Goal: Task Accomplishment & Management: Manage account settings

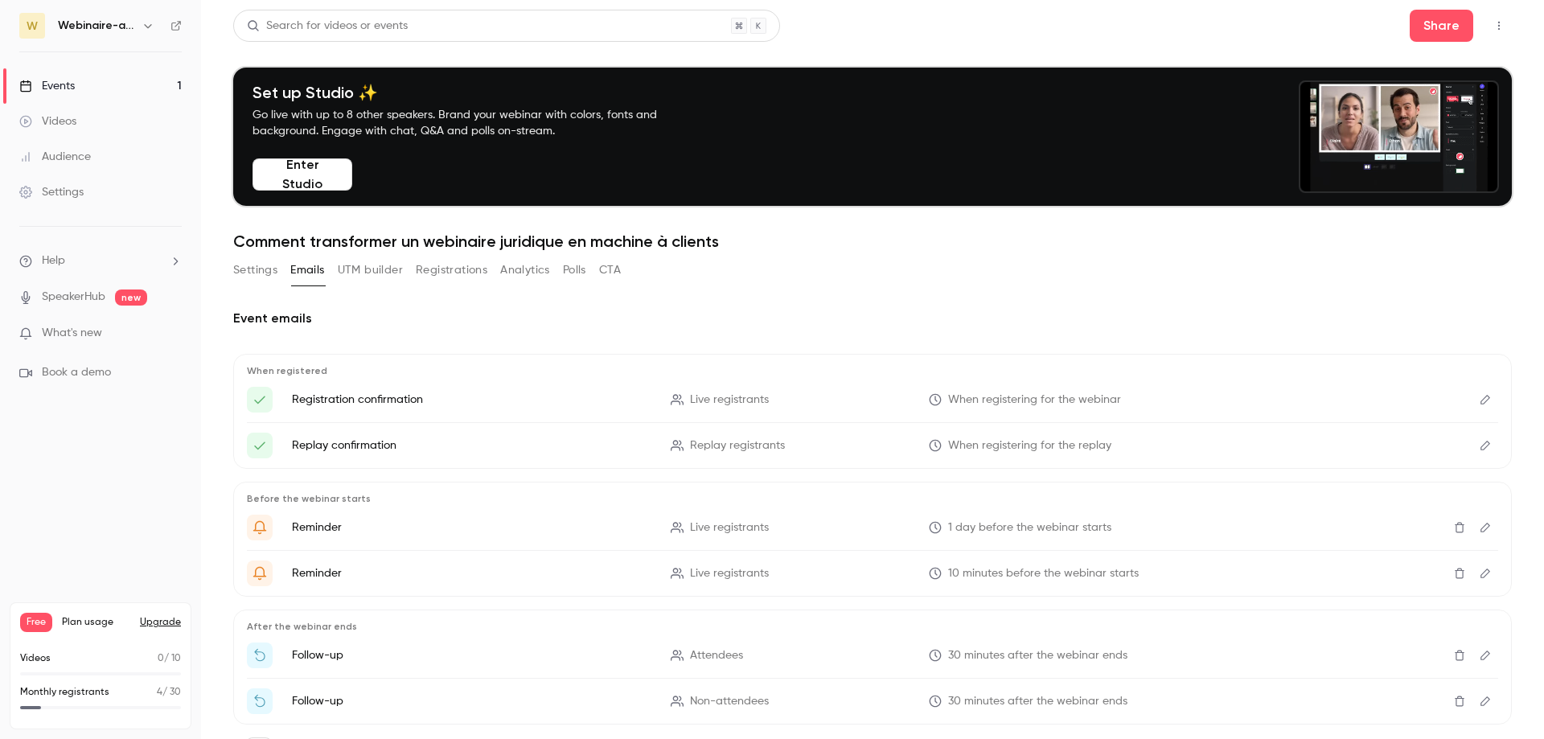
click at [61, 80] on div "Events" at bounding box center [46, 86] width 55 height 16
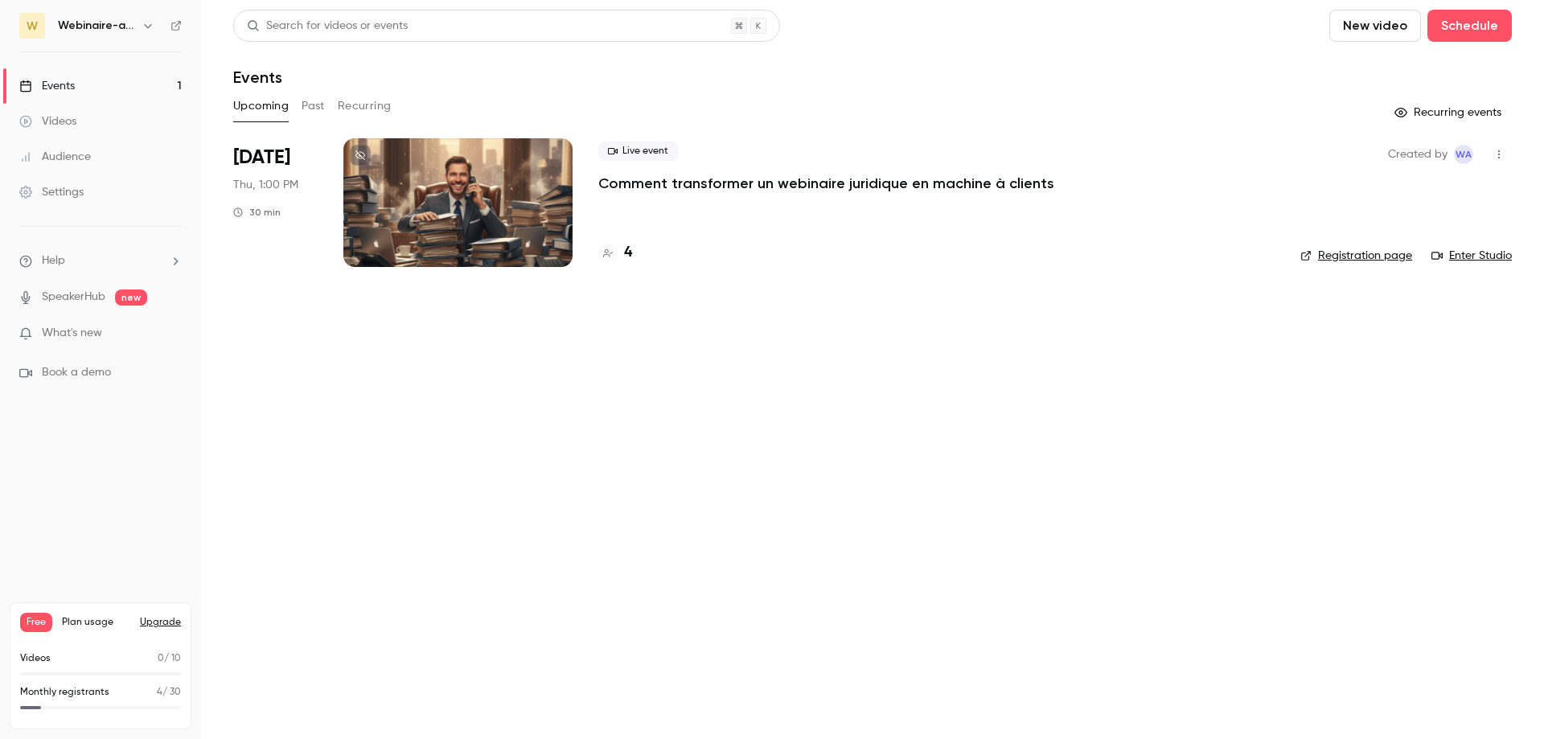
click at [89, 338] on span "What's new" at bounding box center [72, 333] width 60 height 17
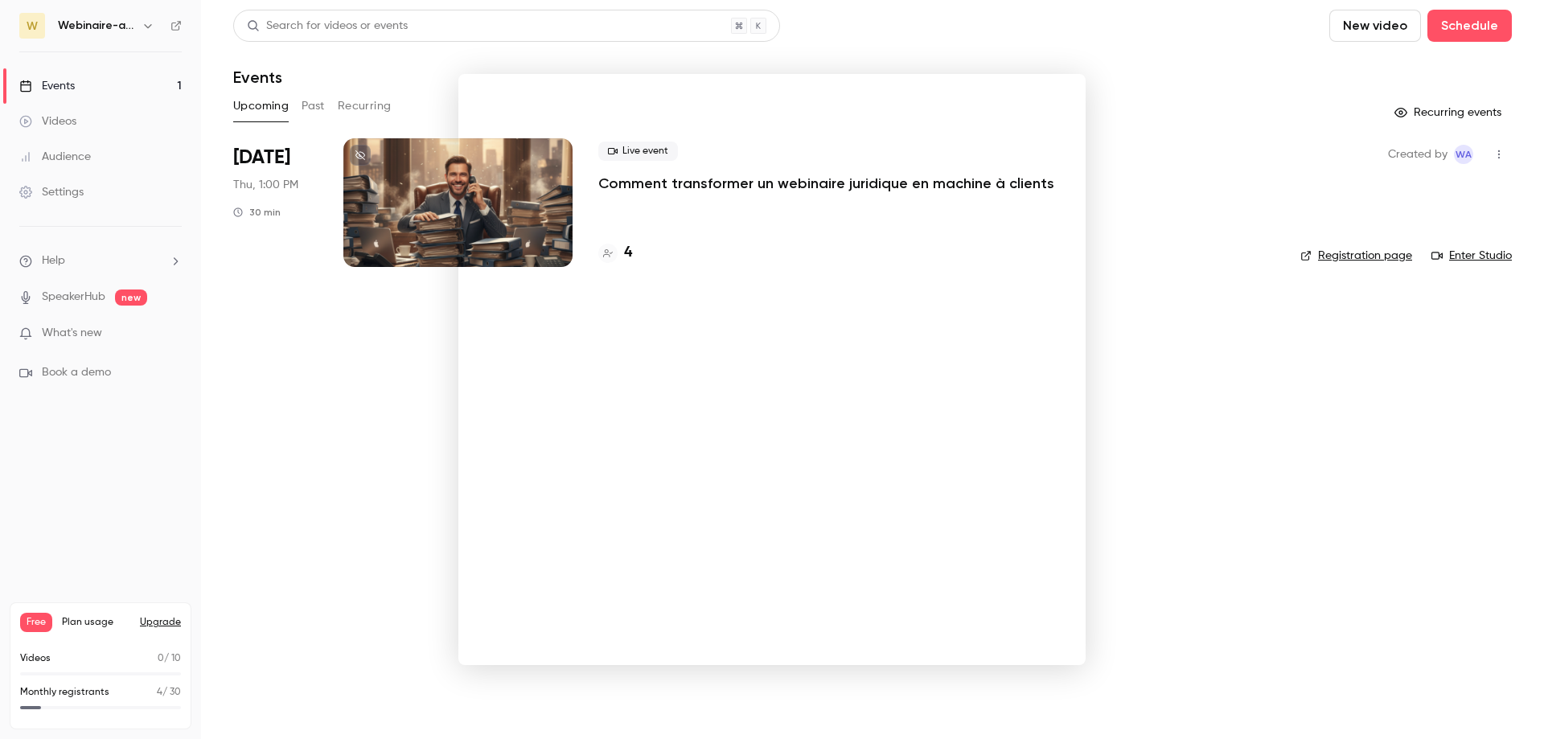
click at [1135, 126] on div at bounding box center [772, 369] width 1544 height 739
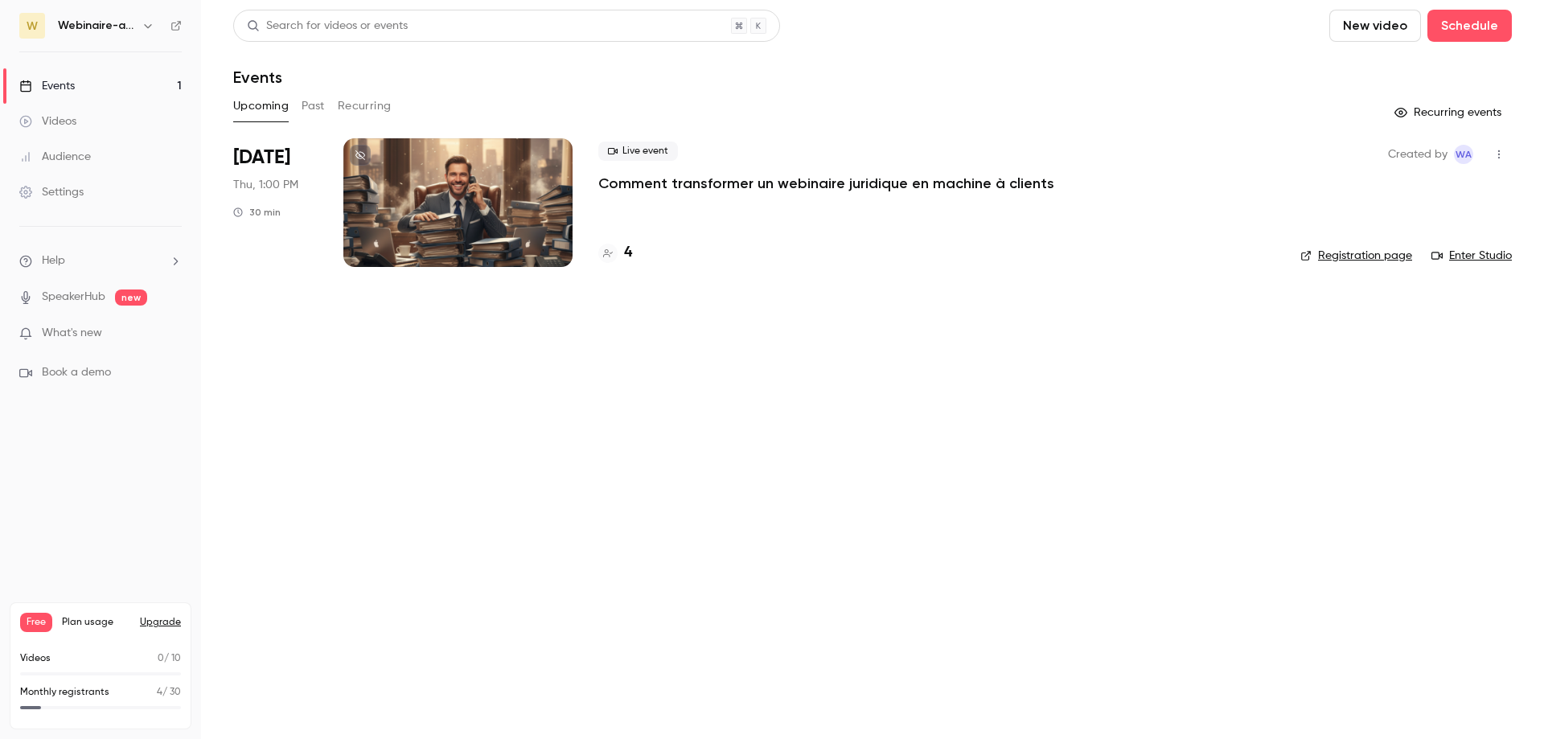
click at [624, 253] on h4 "4" at bounding box center [628, 253] width 8 height 22
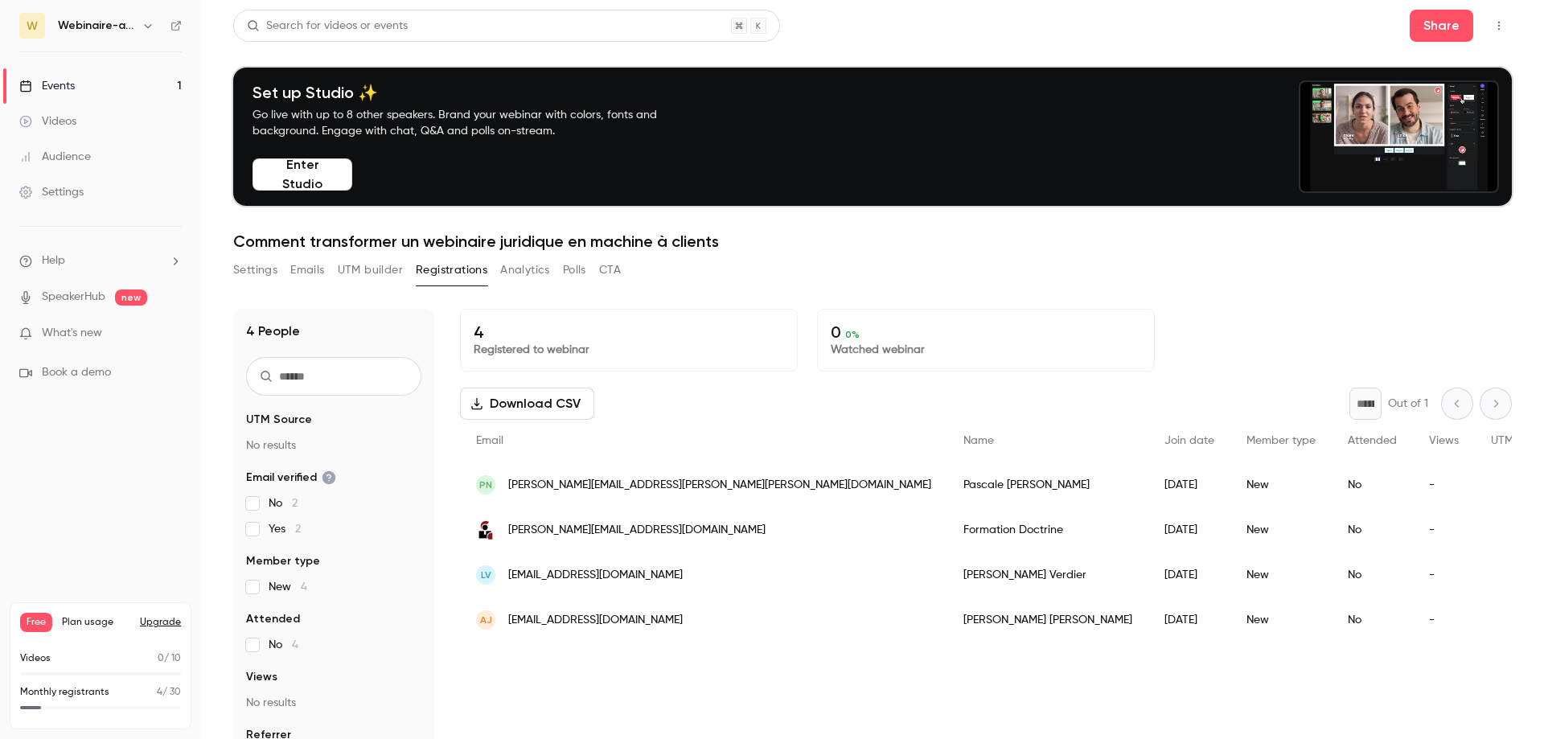
click at [253, 273] on button "Settings" at bounding box center [255, 270] width 44 height 26
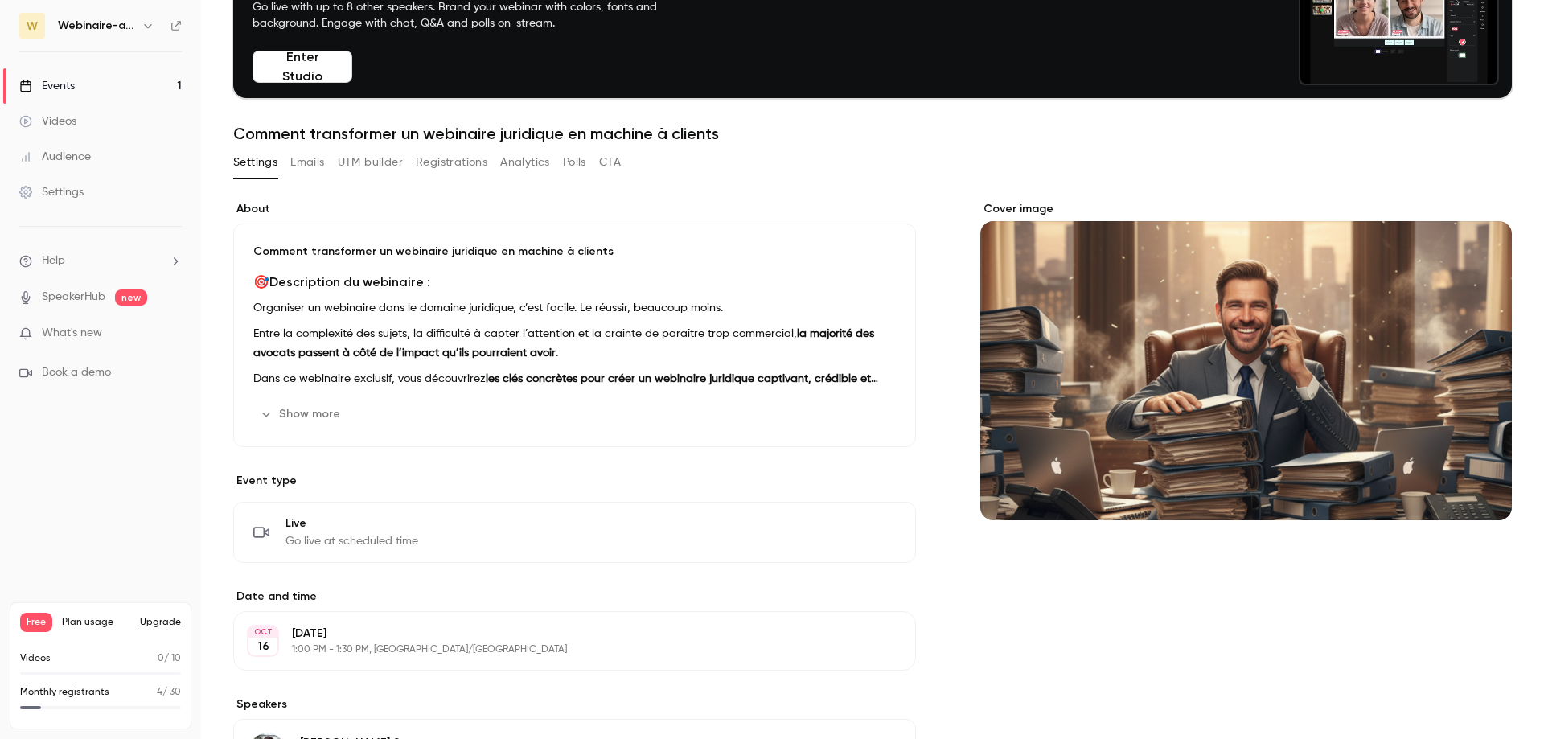
scroll to position [105, 0]
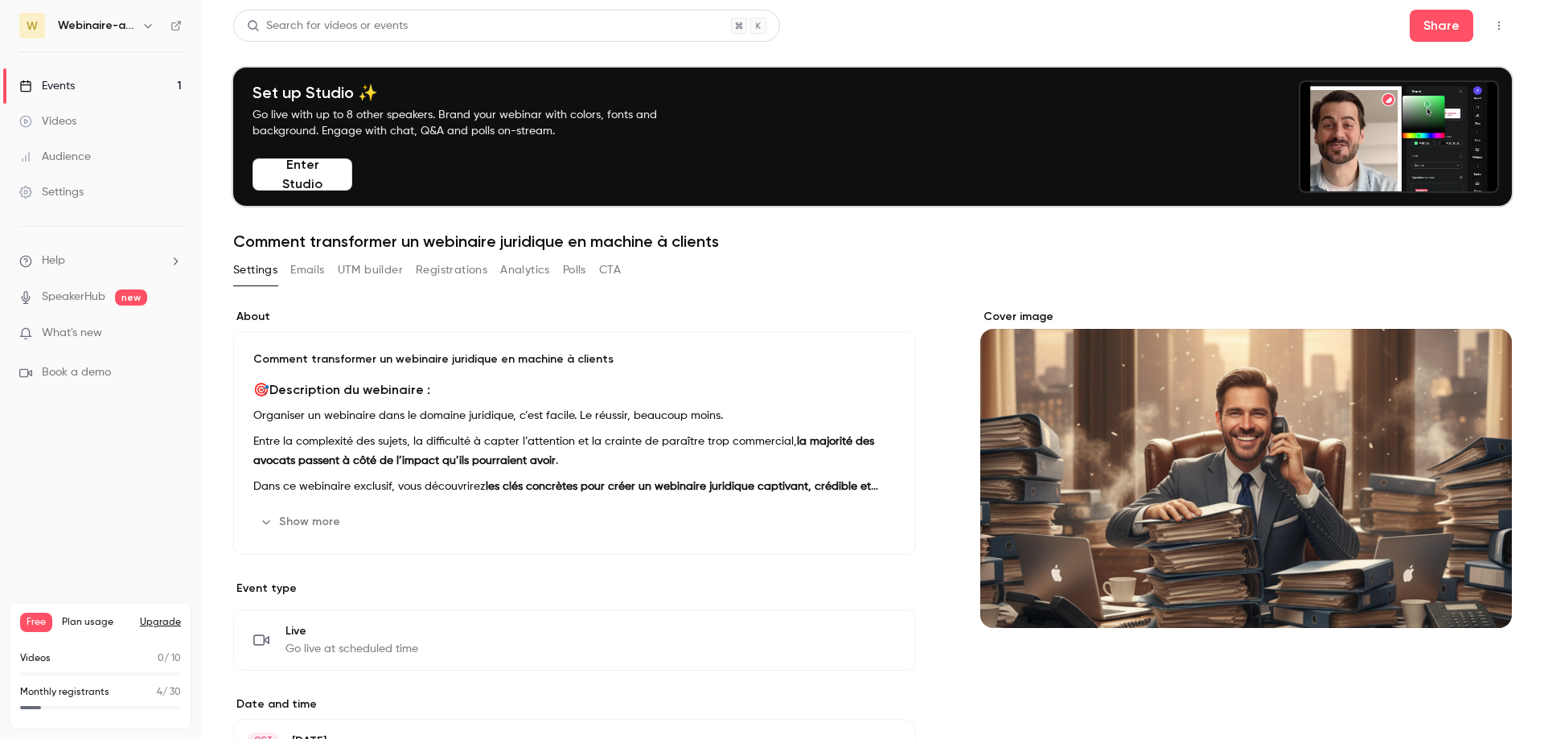
click at [85, 88] on link "Events 1" at bounding box center [100, 85] width 201 height 35
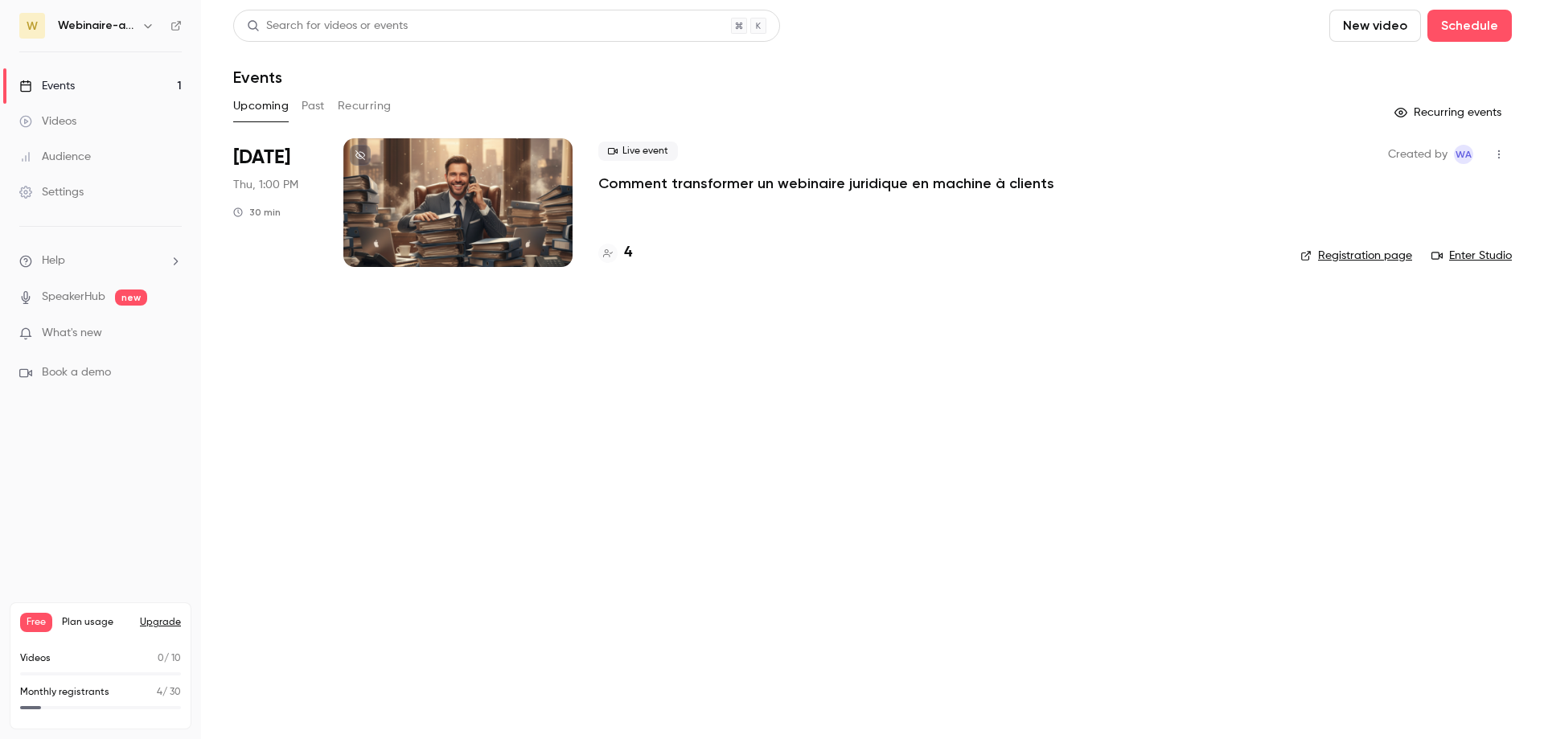
click at [627, 258] on h4 "4" at bounding box center [628, 253] width 8 height 22
